Goal: Transaction & Acquisition: Purchase product/service

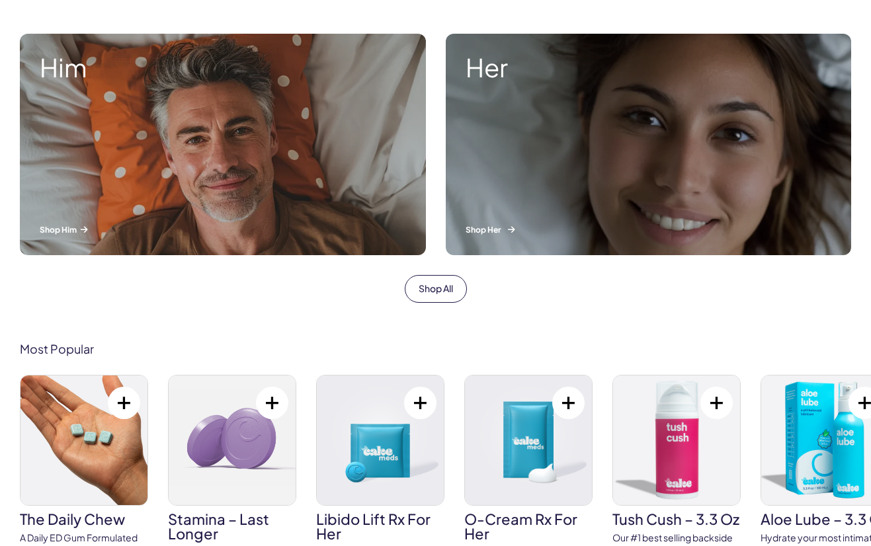
scroll to position [460, 0]
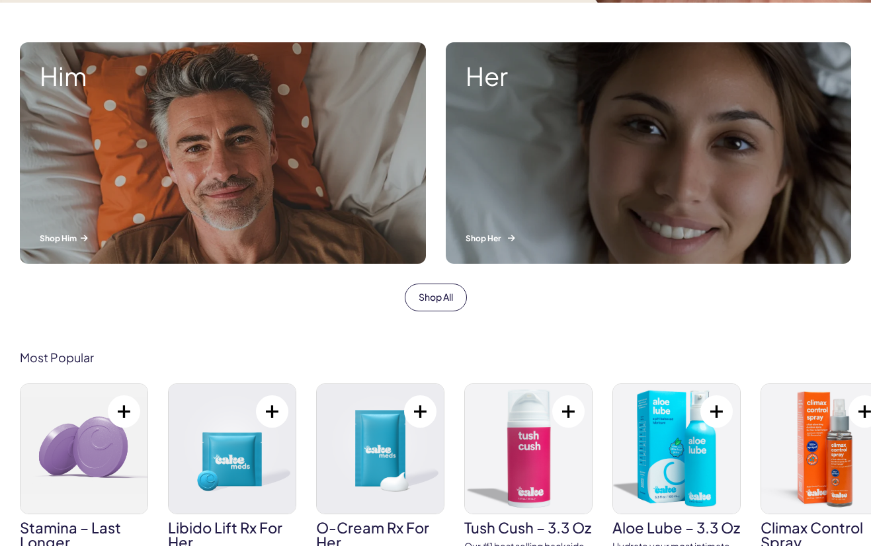
click at [522, 163] on div "Her Shop Her" at bounding box center [649, 153] width 406 height 222
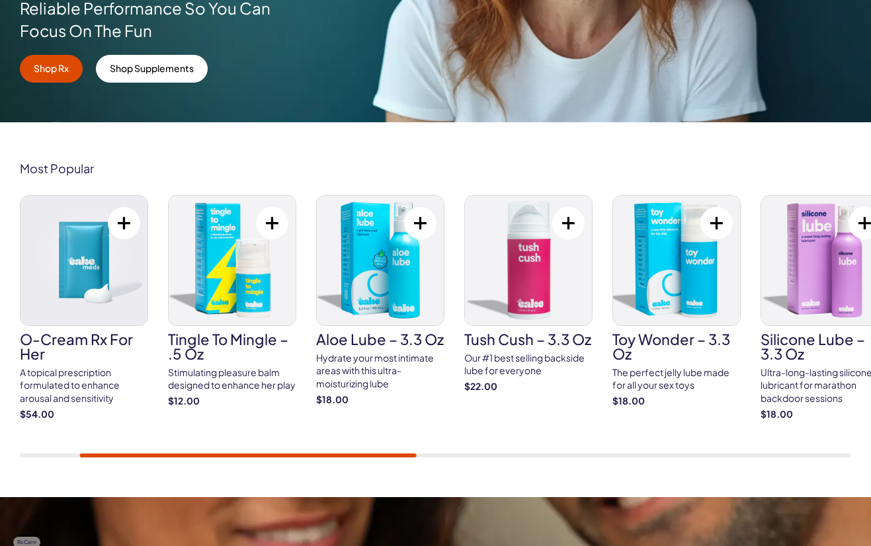
scroll to position [357, 0]
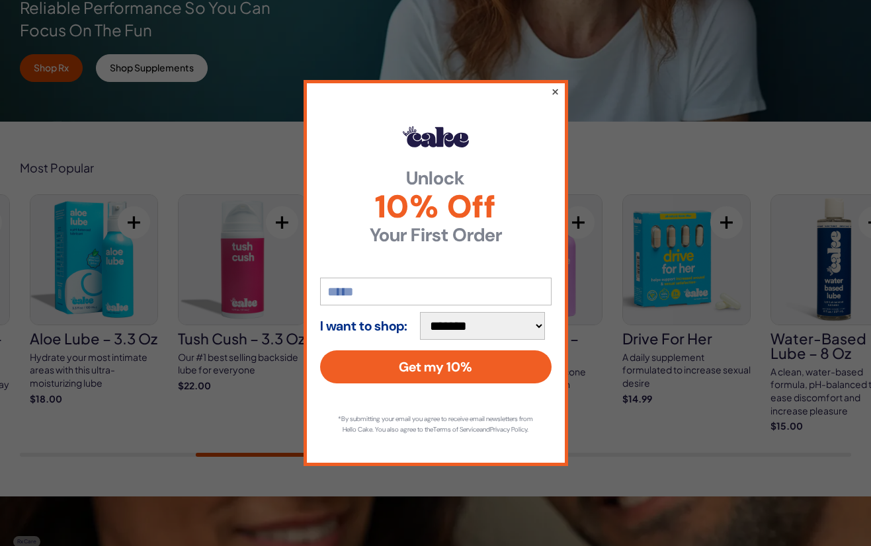
click at [554, 83] on button "×" at bounding box center [554, 91] width 9 height 16
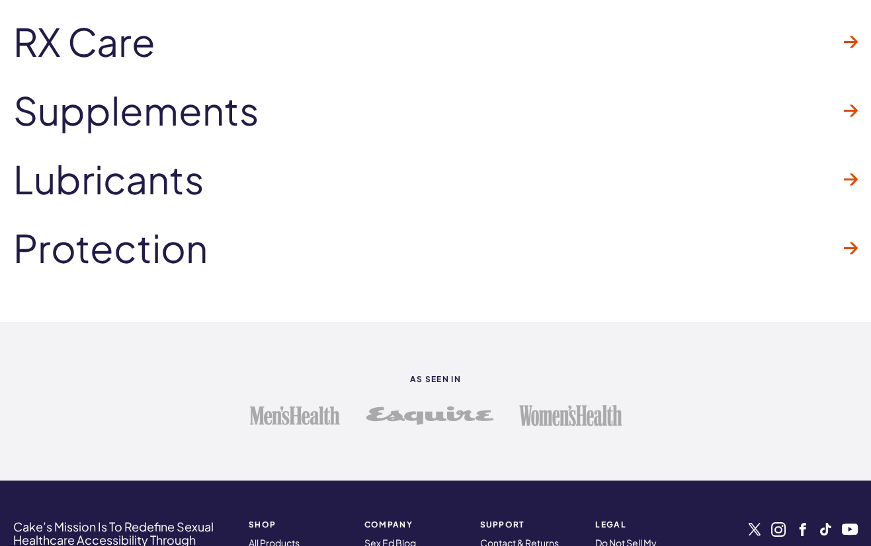
scroll to position [3395, 0]
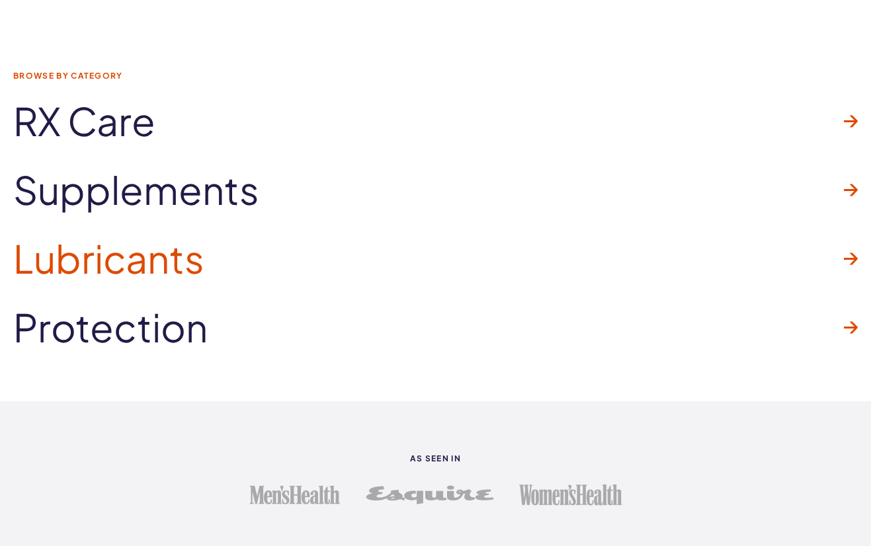
click at [186, 262] on span "Lubricants" at bounding box center [108, 258] width 191 height 42
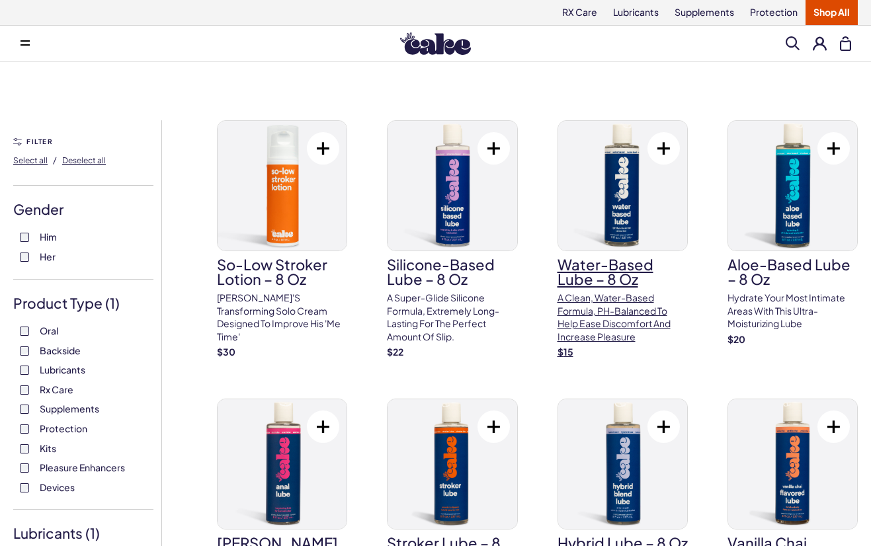
click at [588, 320] on p "A clean, water-based formula, pH-balanced to help ease discomfort and increase …" at bounding box center [622, 318] width 130 height 52
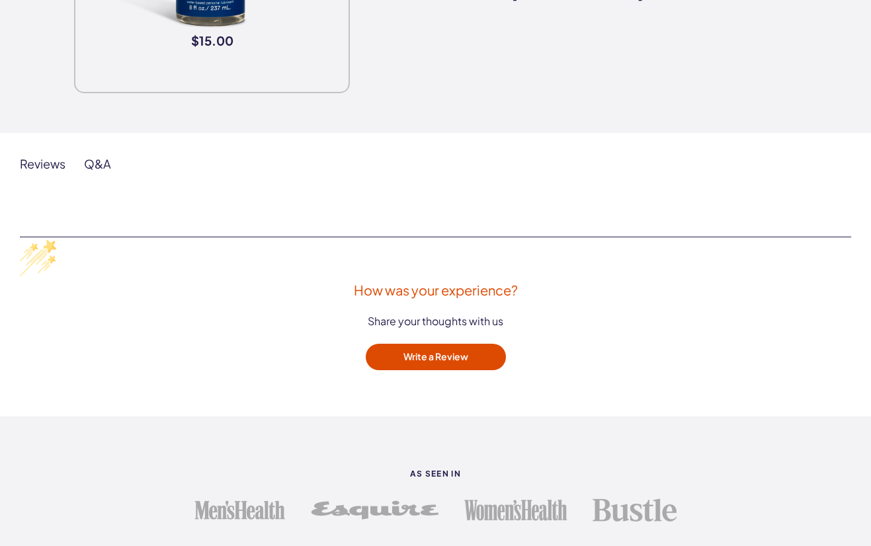
scroll to position [2014, 0]
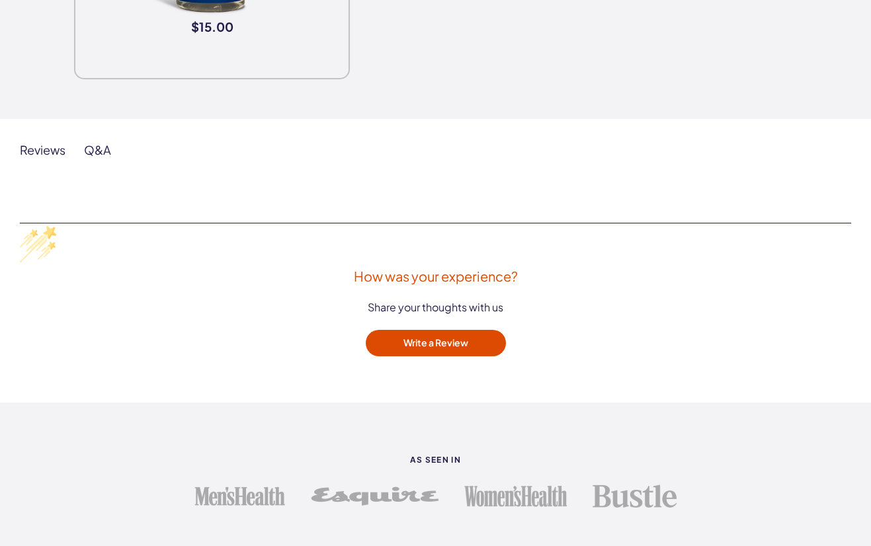
click at [102, 147] on div "Q&A" at bounding box center [97, 150] width 27 height 16
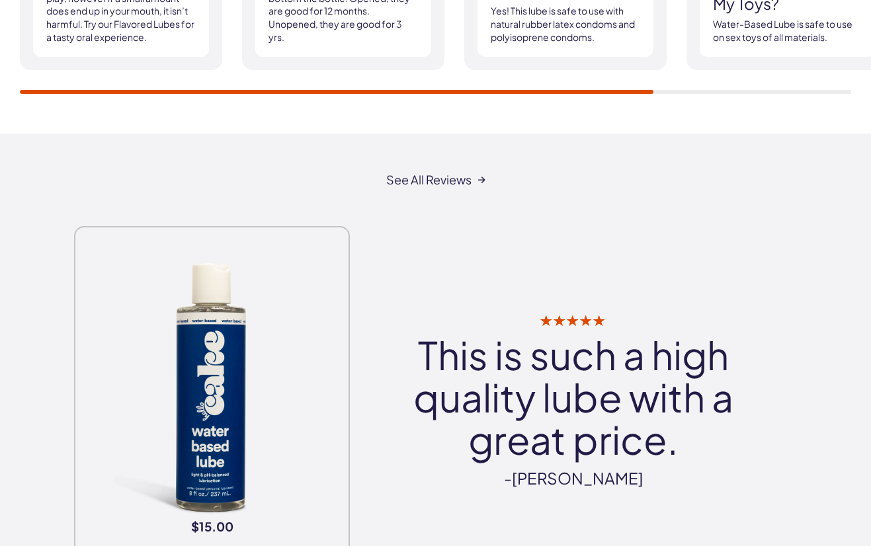
scroll to position [1510, 0]
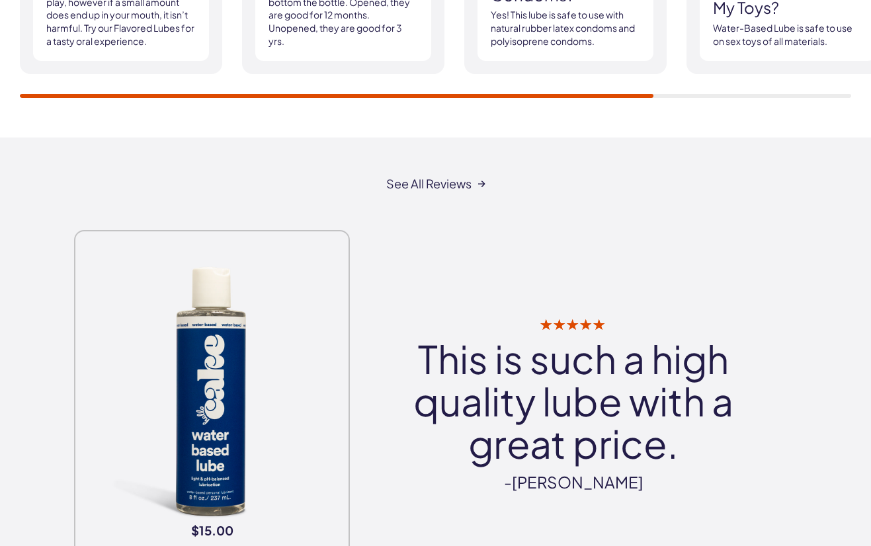
click at [192, 366] on img at bounding box center [212, 393] width 263 height 263
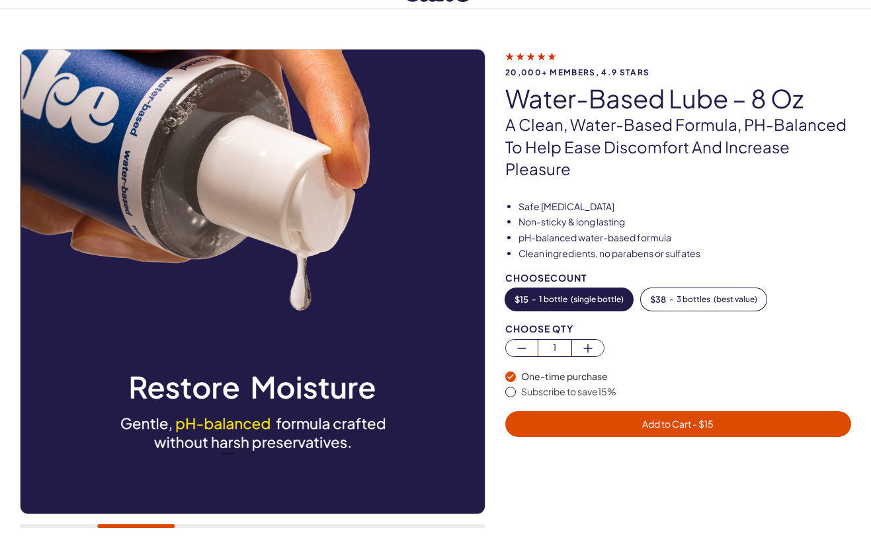
scroll to position [52, 0]
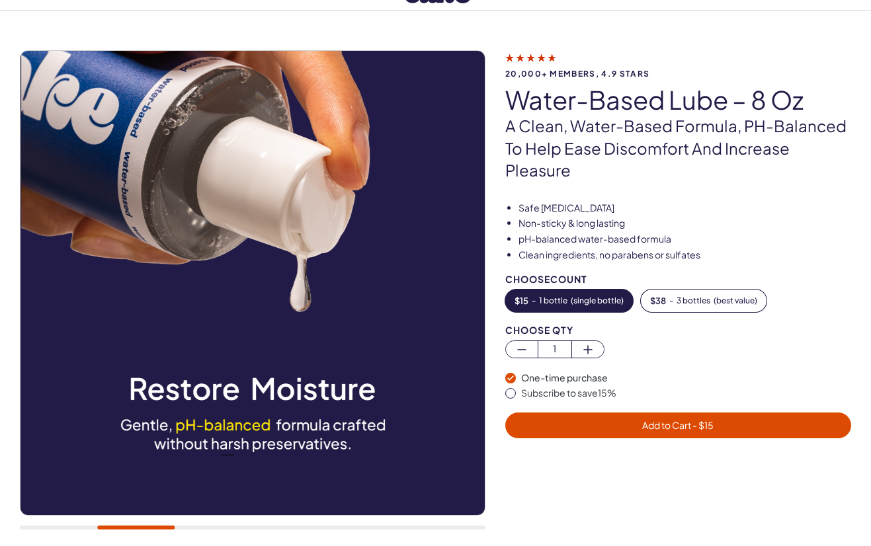
click at [208, 523] on div at bounding box center [253, 296] width 466 height 493
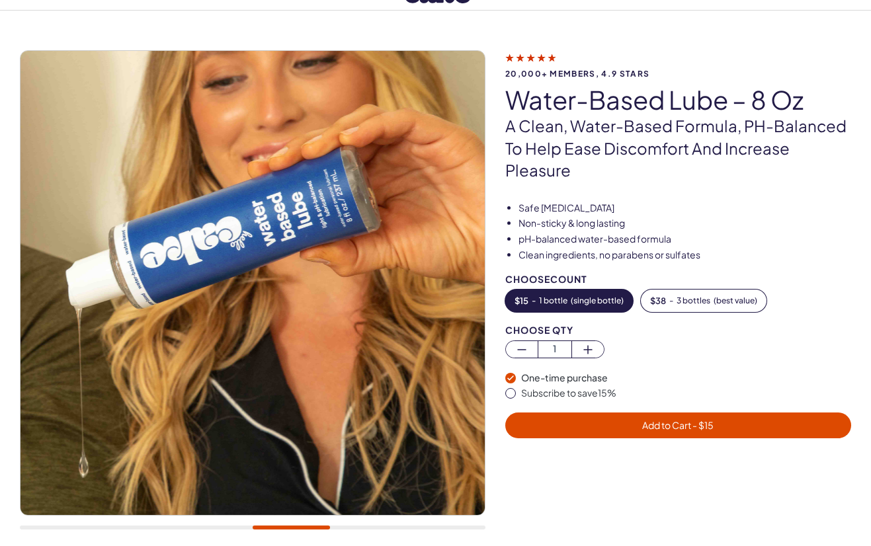
click at [268, 524] on div at bounding box center [253, 296] width 466 height 493
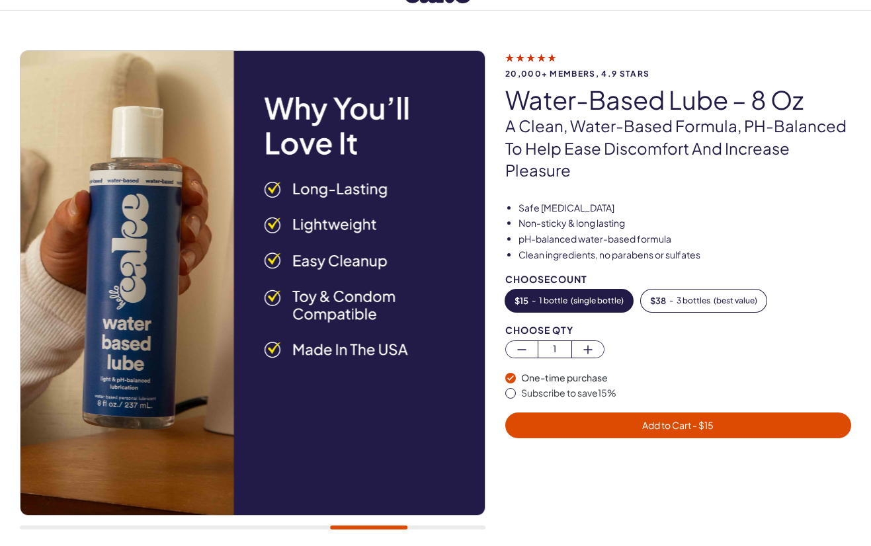
click at [347, 522] on div at bounding box center [253, 296] width 466 height 493
click at [431, 525] on div at bounding box center [253, 296] width 466 height 493
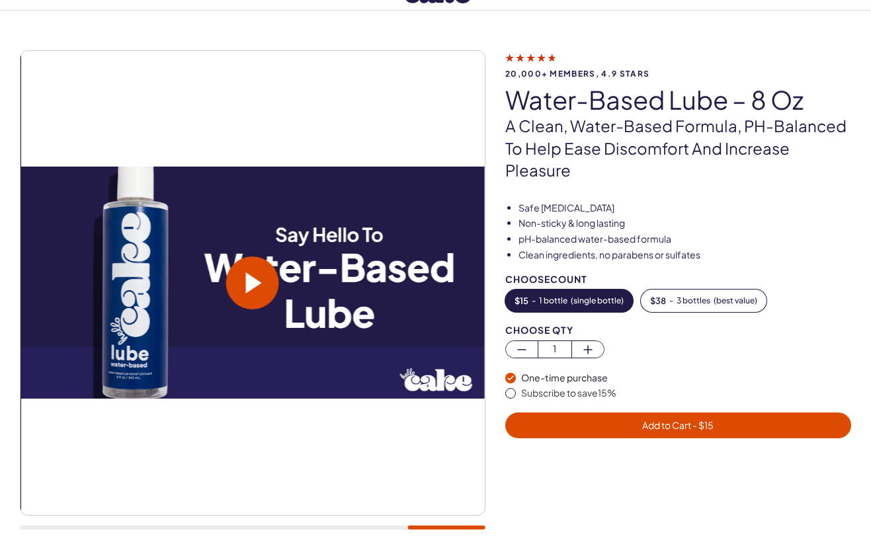
click at [256, 279] on span at bounding box center [254, 282] width 16 height 21
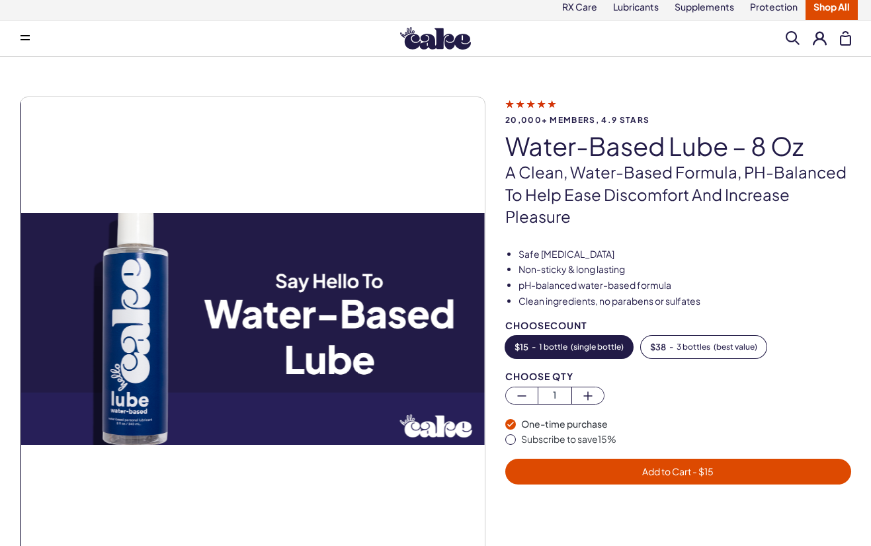
scroll to position [0, 0]
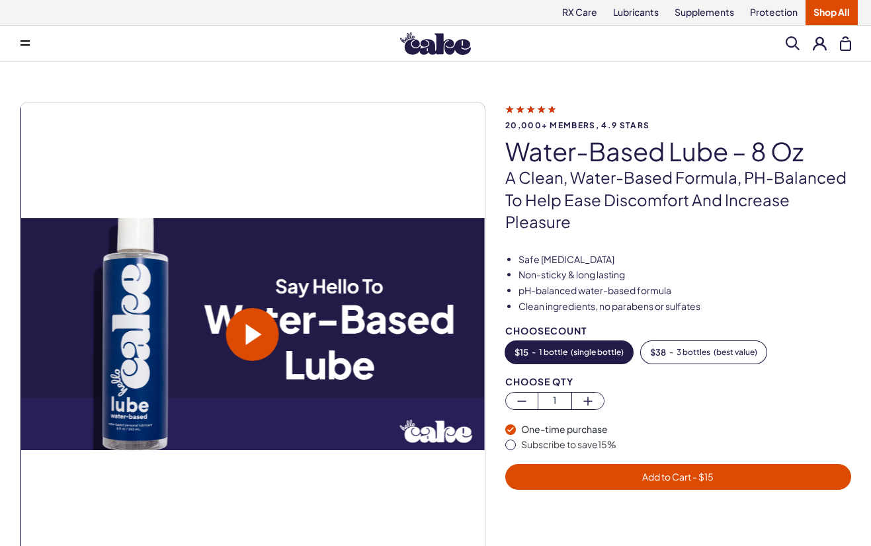
click at [24, 37] on button at bounding box center [25, 43] width 26 height 26
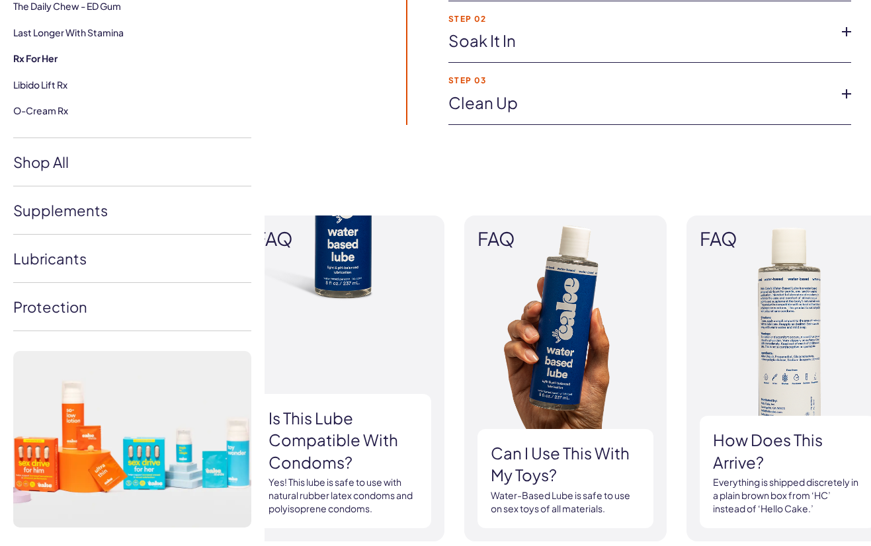
scroll to position [1043, 0]
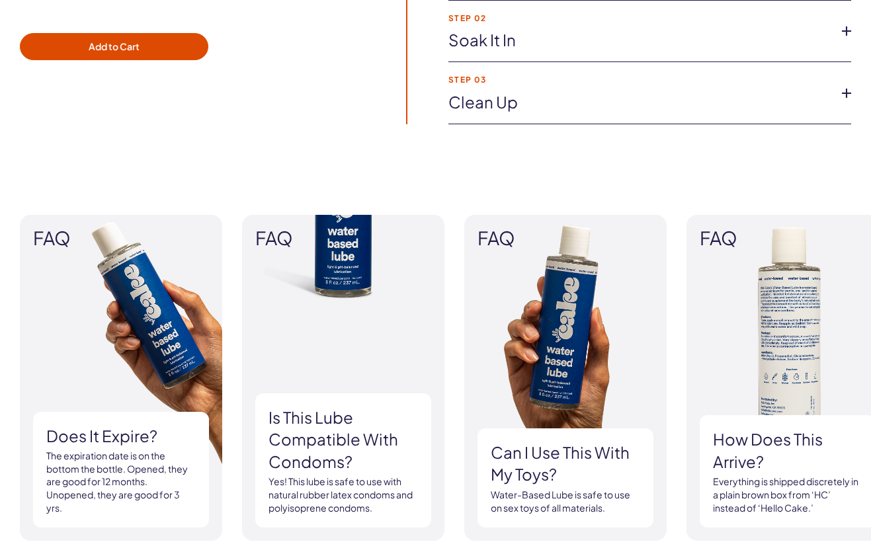
click at [784, 321] on img at bounding box center [787, 378] width 202 height 326
click at [758, 458] on h3 "How does this arrive?" at bounding box center [787, 451] width 149 height 44
click at [772, 405] on img at bounding box center [787, 378] width 202 height 326
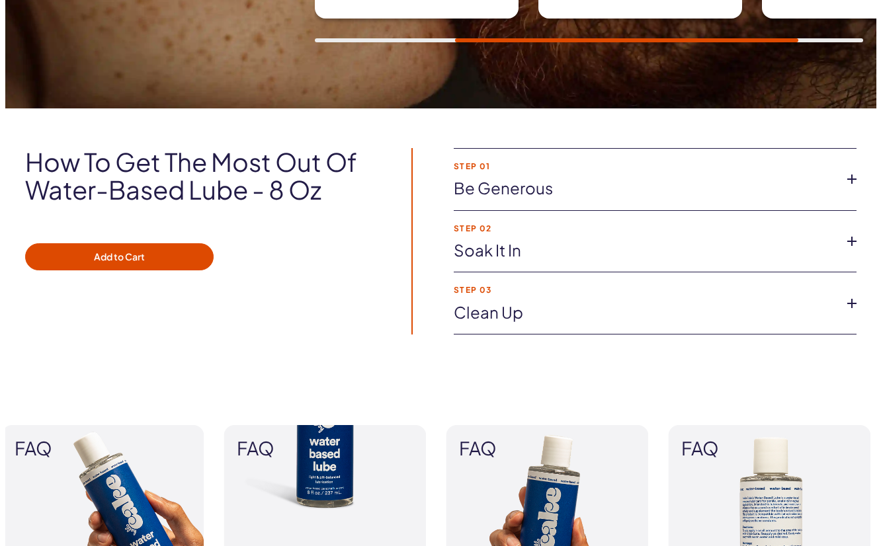
scroll to position [831, 0]
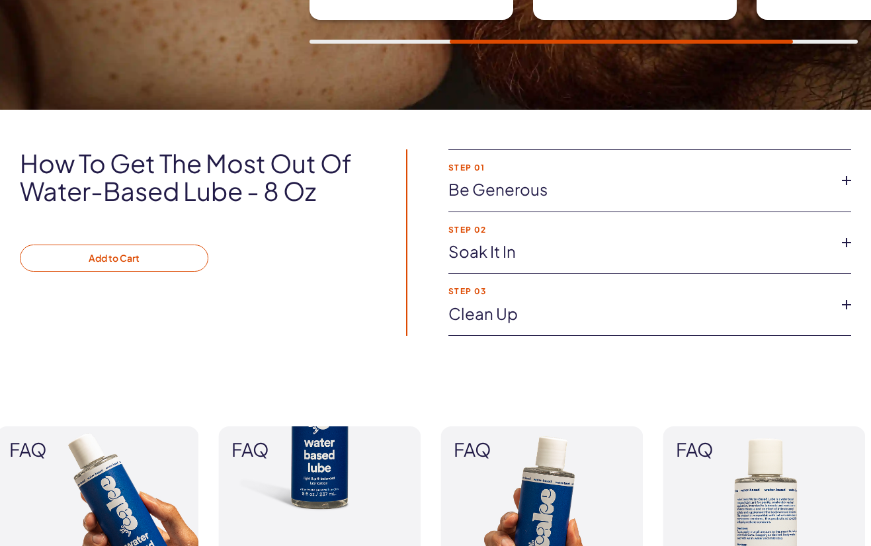
click at [190, 263] on button "Add to Cart" at bounding box center [114, 259] width 188 height 28
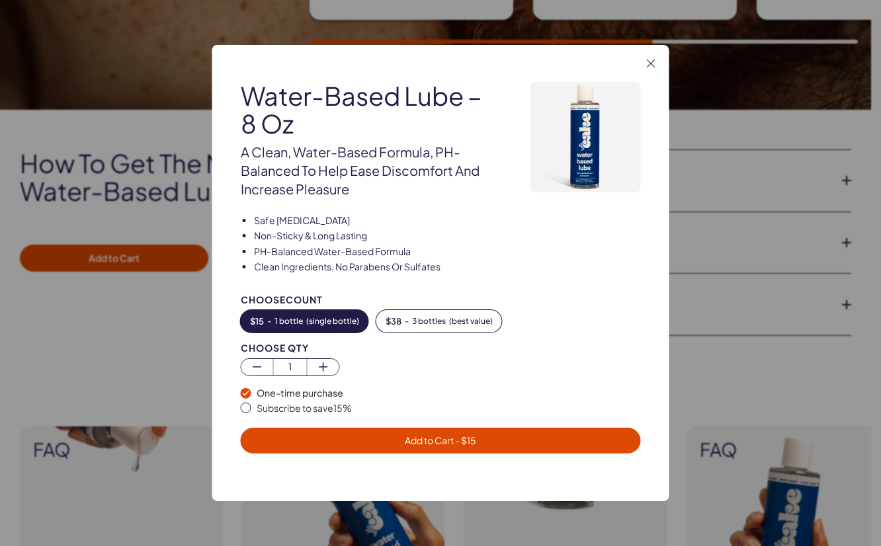
click at [414, 438] on span "Add to Cart - $ 15" at bounding box center [440, 440] width 71 height 12
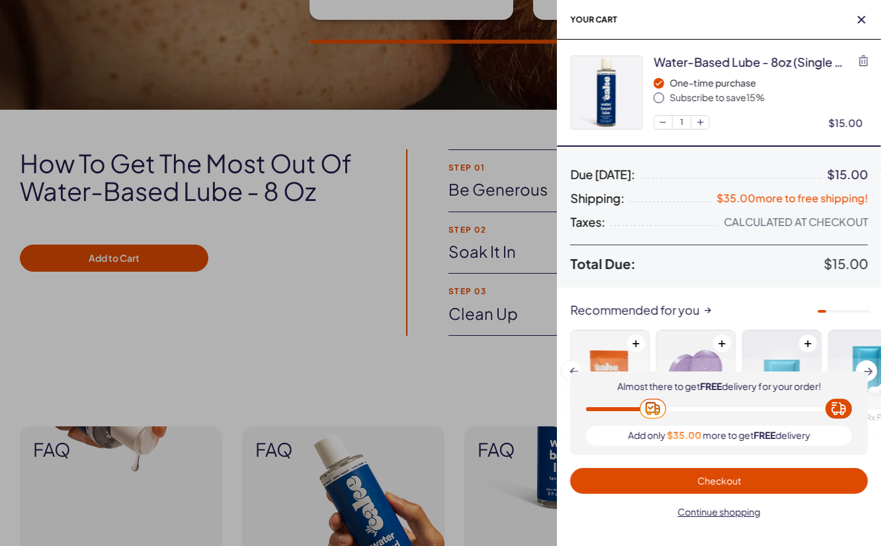
scroll to position [0, 0]
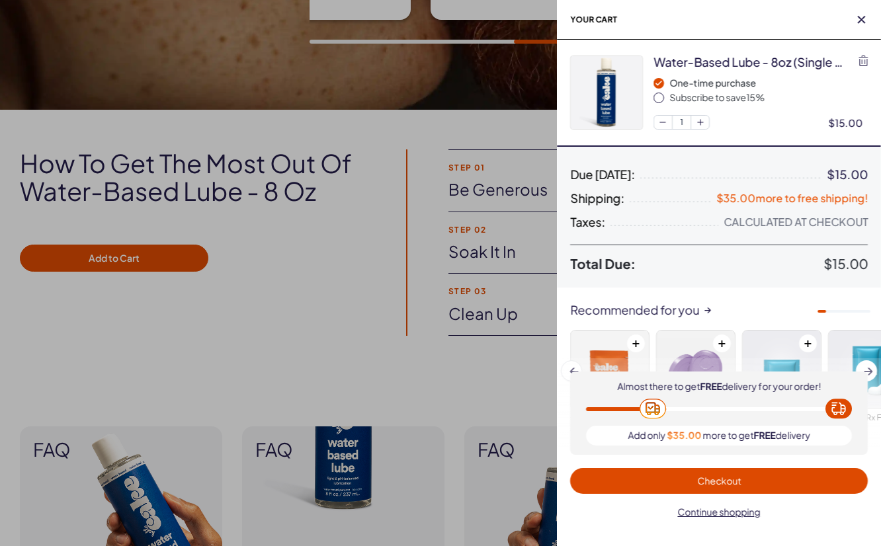
click at [712, 479] on span "Checkout" at bounding box center [719, 481] width 44 height 12
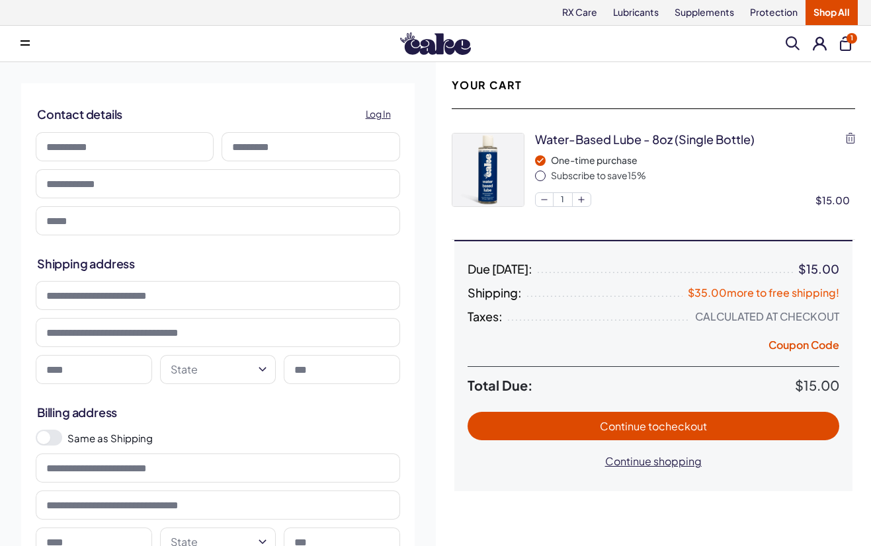
click at [136, 144] on input at bounding box center [125, 146] width 178 height 29
click at [521, 425] on span "Continue to checkout" at bounding box center [654, 426] width 346 height 15
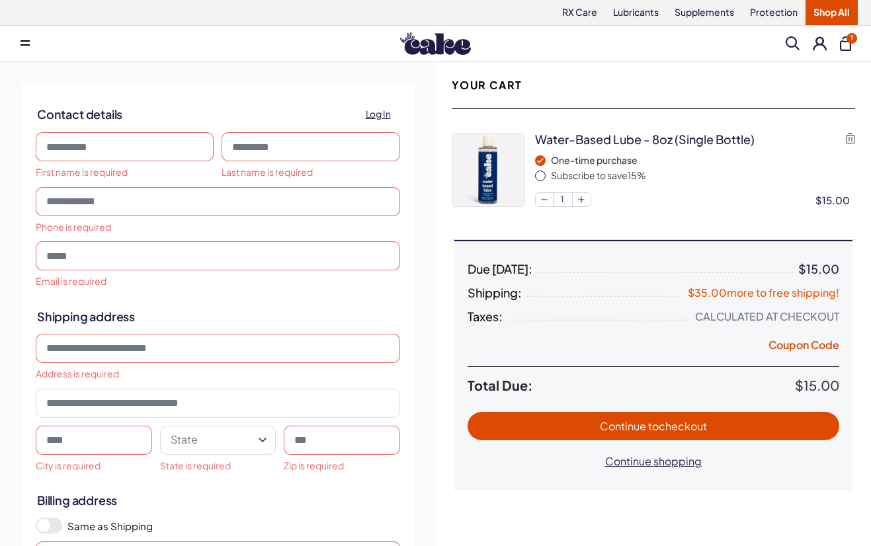
click at [131, 147] on input at bounding box center [125, 146] width 178 height 29
type input "**********"
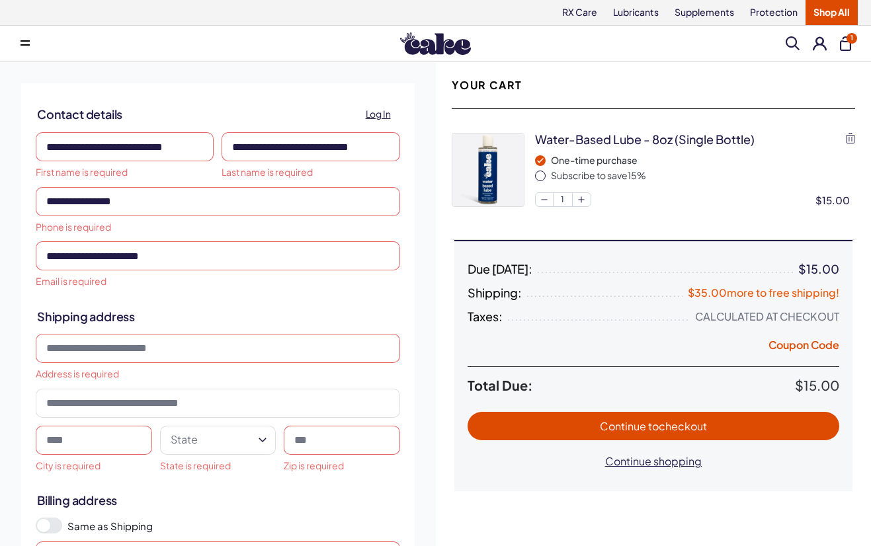
type input "**********"
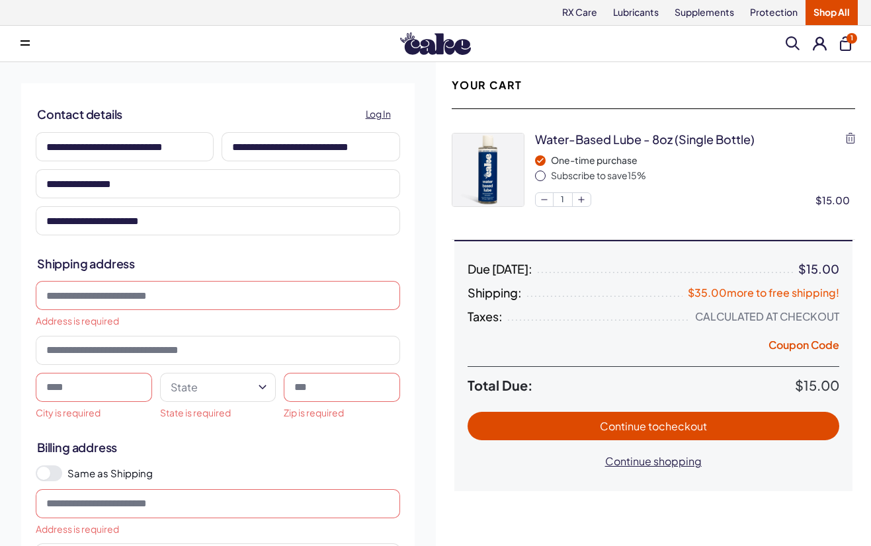
click at [140, 290] on input at bounding box center [218, 295] width 364 height 29
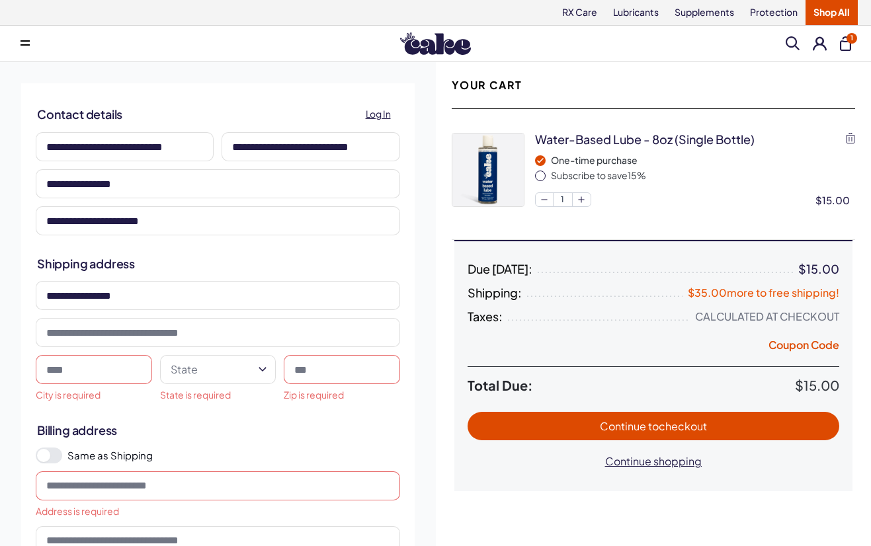
type input "**********"
click at [134, 333] on input at bounding box center [218, 332] width 364 height 29
type input "******"
click at [279, 385] on div "**********" at bounding box center [218, 378] width 124 height 55
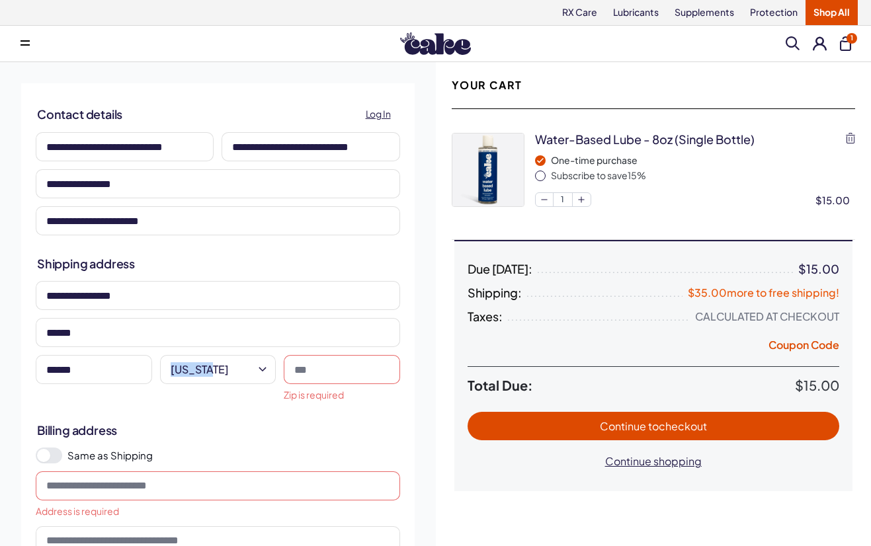
click at [279, 385] on div "**********" at bounding box center [218, 378] width 124 height 55
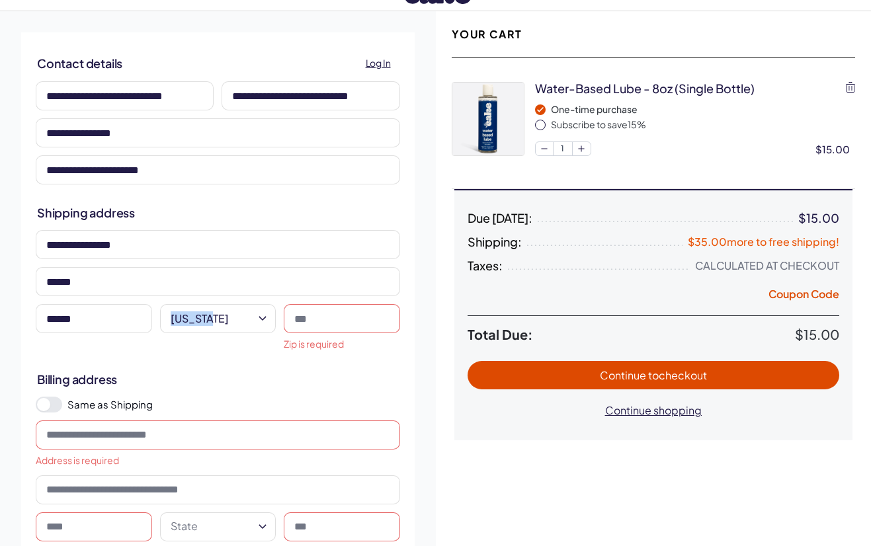
scroll to position [53, 0]
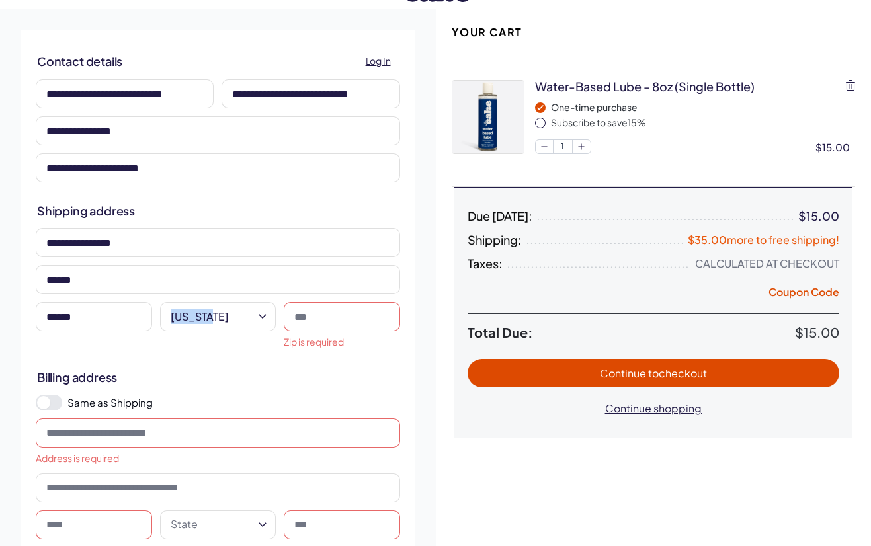
click at [263, 317] on html "RX Care Lubricants Supplements Protection Shop All Menu Him Her Everything 1" at bounding box center [435, 474] width 871 height 1055
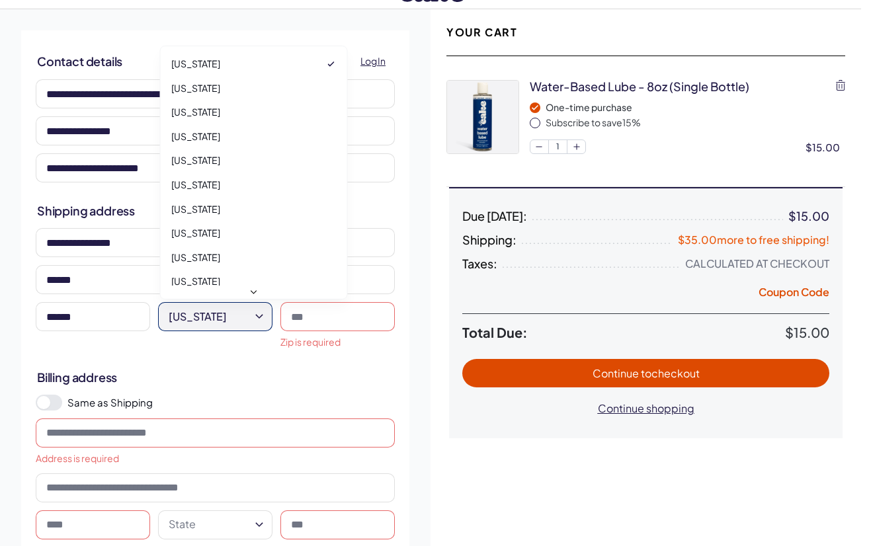
click at [263, 317] on html "RX Care Lubricants Supplements Protection Shop All Menu Him Her Everything 1" at bounding box center [435, 474] width 871 height 1055
select select "**"
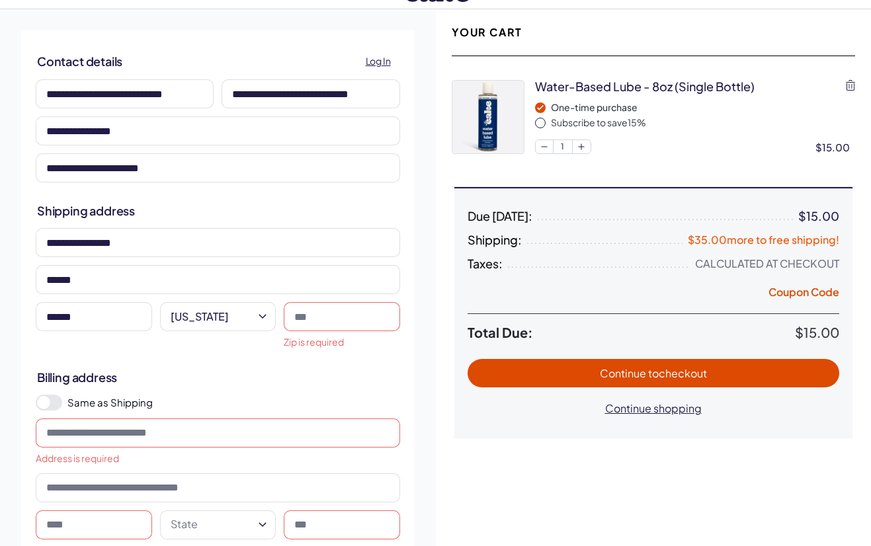
click at [311, 318] on input at bounding box center [342, 316] width 116 height 29
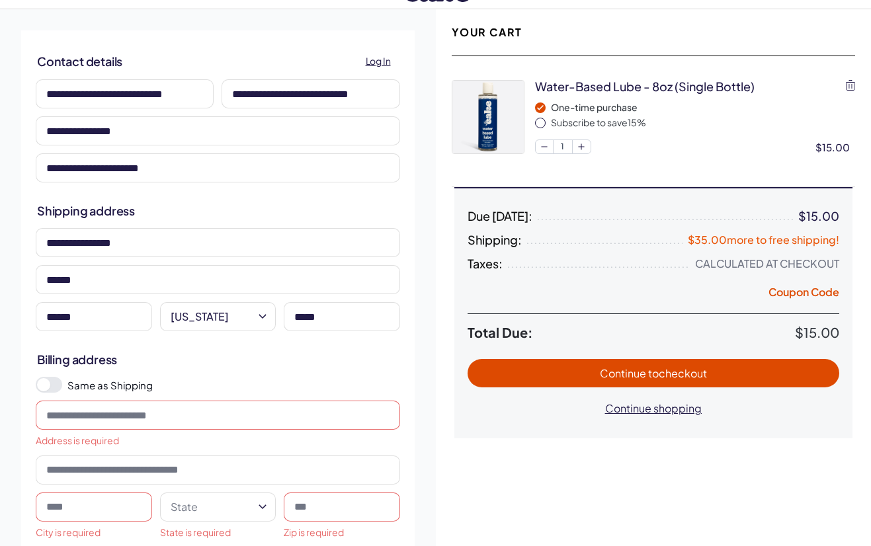
type input "*****"
click at [55, 387] on span at bounding box center [49, 385] width 26 height 16
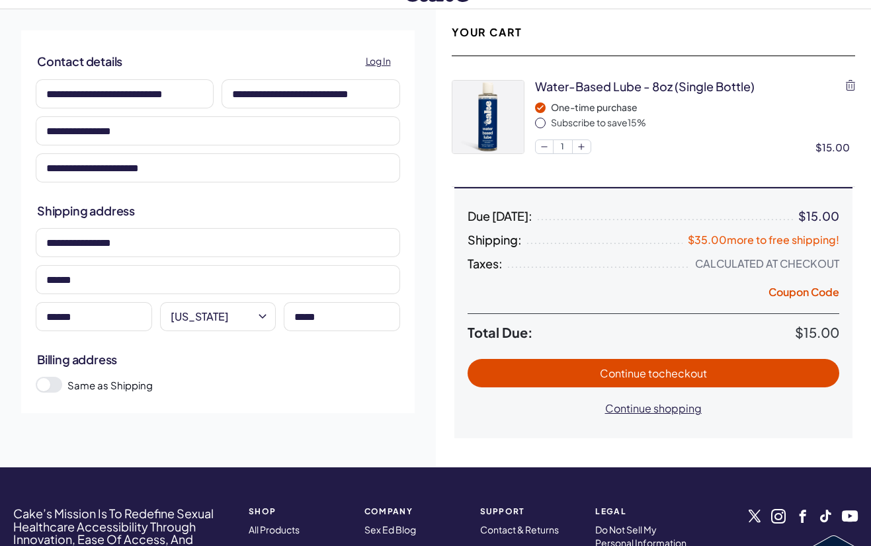
click at [516, 375] on span "Continue to checkout" at bounding box center [654, 373] width 346 height 15
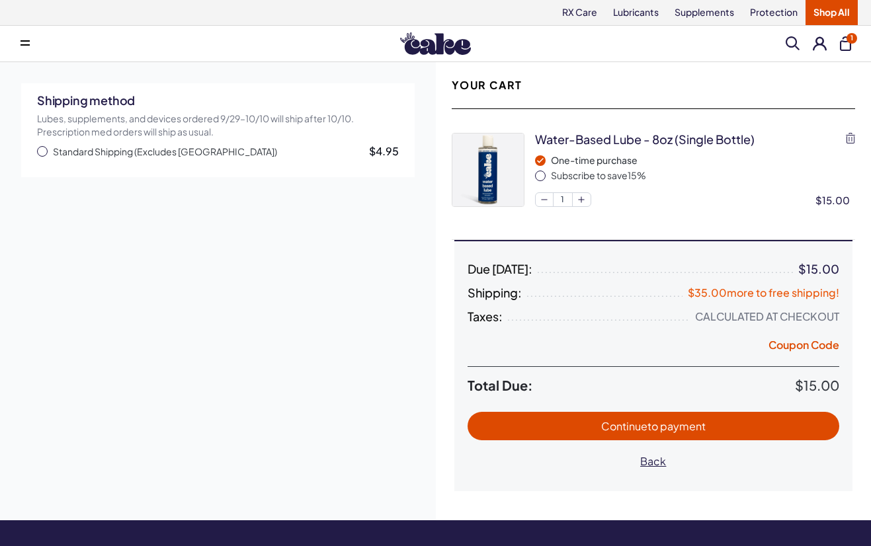
click at [723, 208] on div "water-based lube - 8oz (single bottle) One-time purchase Subscribe to save 15 %…" at bounding box center [654, 170] width 404 height 106
click at [673, 419] on span "to payment" at bounding box center [676, 426] width 58 height 14
click at [598, 427] on span "Continue to payment" at bounding box center [654, 426] width 346 height 15
click at [639, 425] on span "Continue to payment" at bounding box center [653, 426] width 104 height 14
click at [659, 425] on span "to payment" at bounding box center [676, 426] width 58 height 14
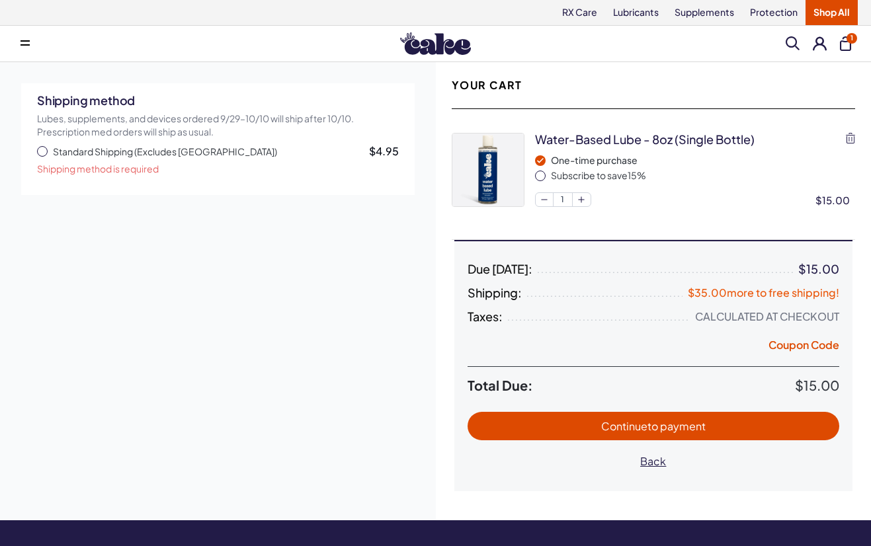
click at [659, 425] on span "to payment" at bounding box center [676, 426] width 58 height 14
click at [43, 150] on span "button" at bounding box center [42, 151] width 11 height 11
click at [641, 422] on span "Continue to payment" at bounding box center [653, 426] width 104 height 14
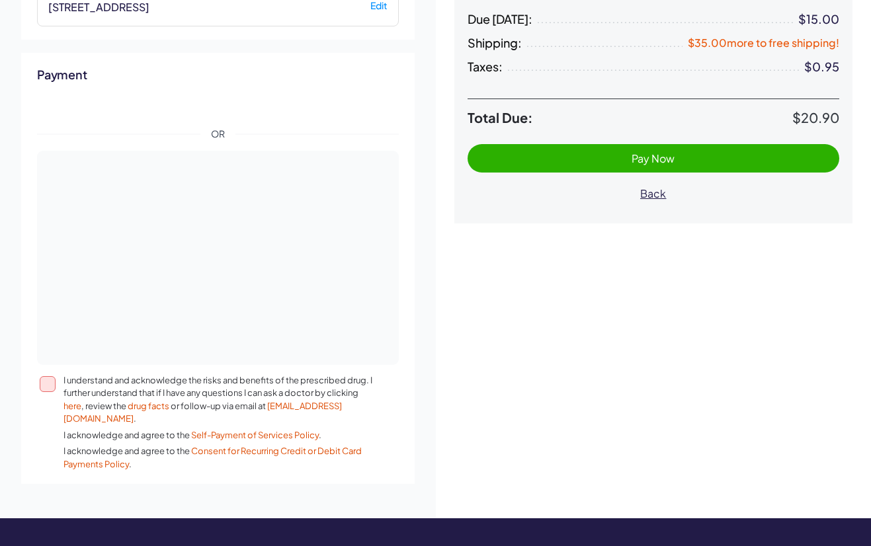
scroll to position [248, 0]
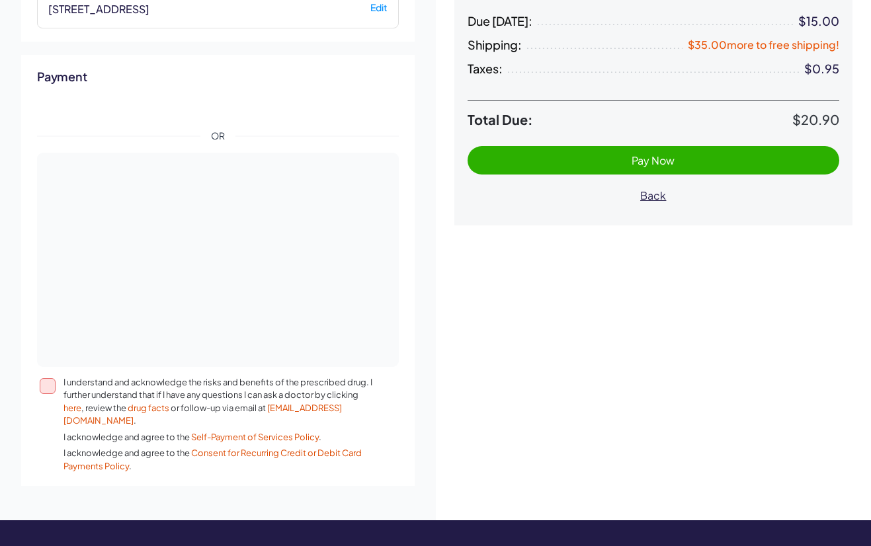
click at [47, 382] on button "I understand and acknowledge the risks and benefits of the prescribed drug. I f…" at bounding box center [48, 386] width 16 height 16
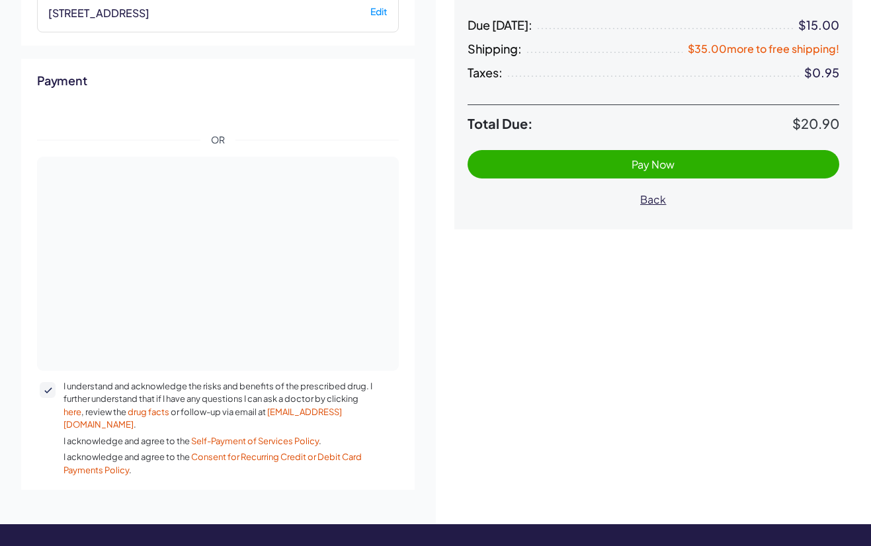
scroll to position [251, 0]
